Goal: Find specific page/section: Find specific page/section

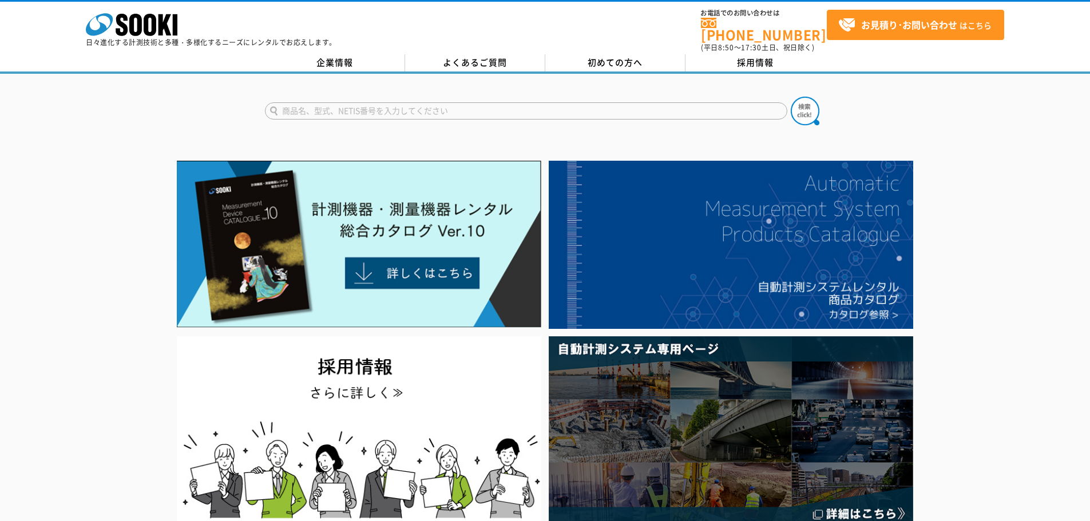
click at [350, 102] on input "text" at bounding box center [526, 110] width 523 height 17
type input "ｄ"
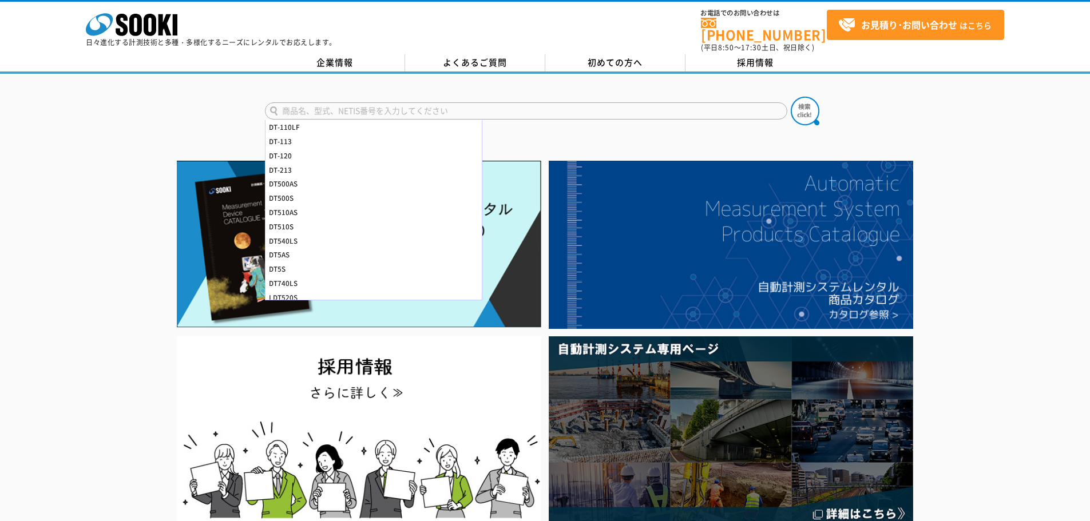
type input "S"
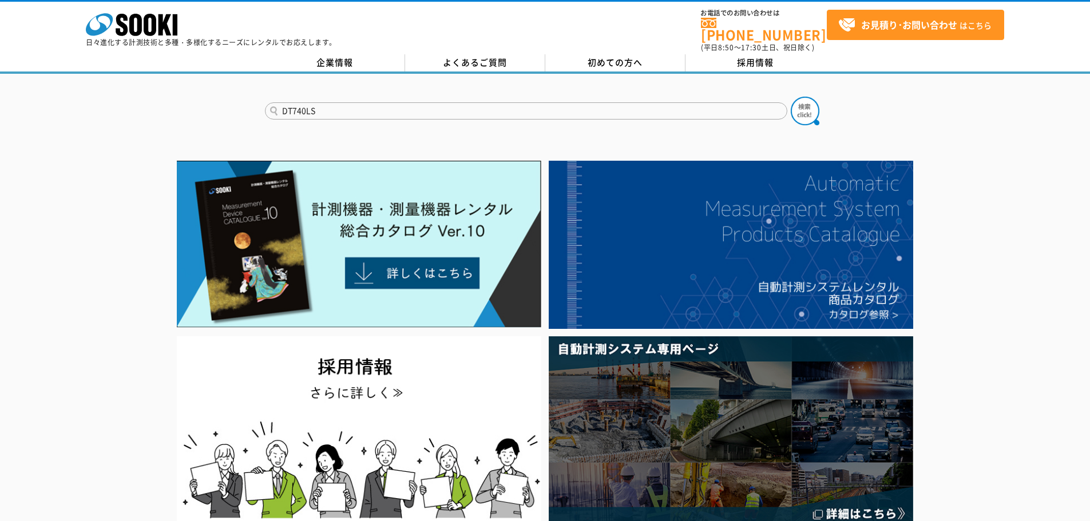
type input "DT740LS"
click at [791, 97] on button at bounding box center [805, 111] width 29 height 29
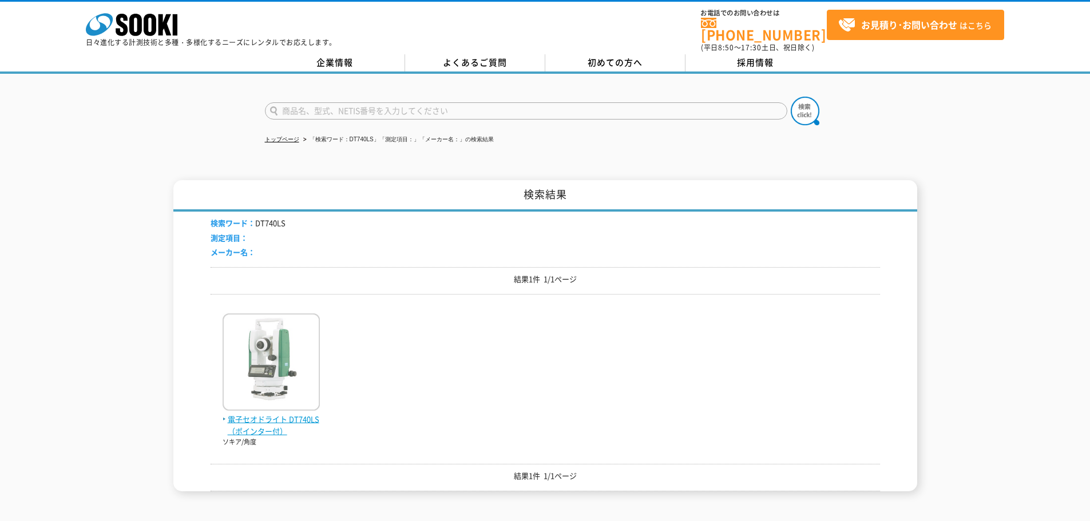
click at [264, 367] on img at bounding box center [271, 364] width 97 height 100
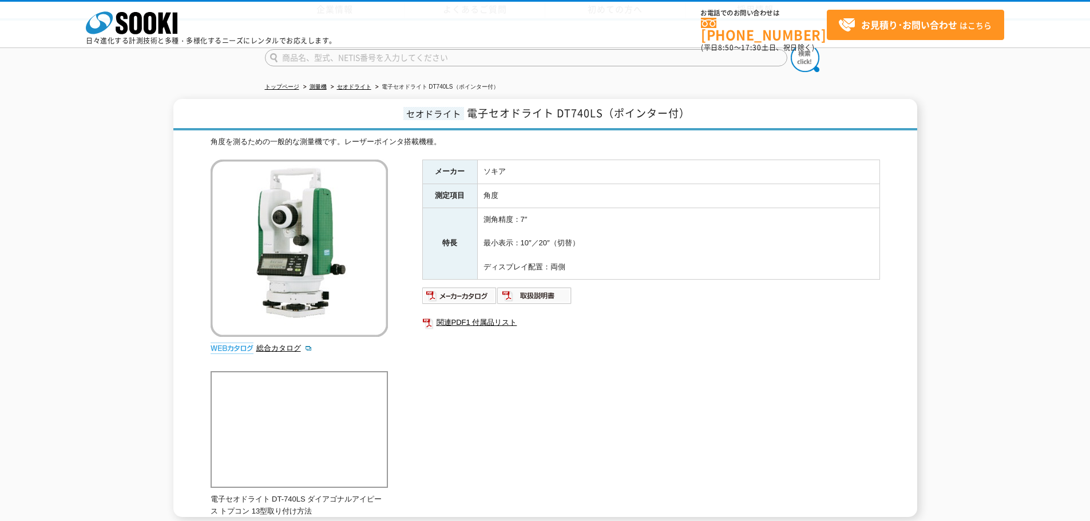
scroll to position [159, 0]
